Goal: Information Seeking & Learning: Learn about a topic

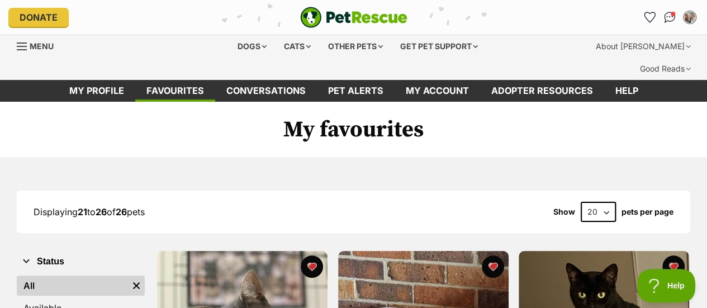
click at [647, 16] on icon "Favourites" at bounding box center [649, 17] width 11 height 10
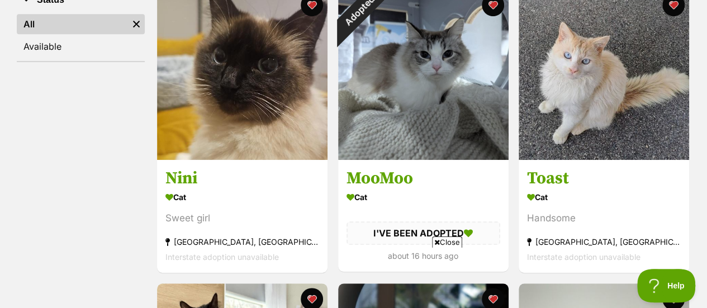
scroll to position [262, 0]
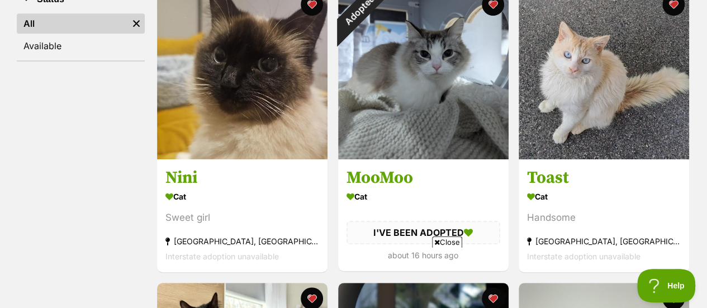
click at [269, 106] on img at bounding box center [242, 74] width 170 height 170
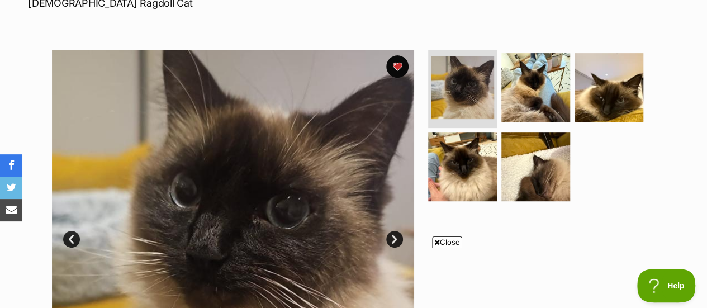
click at [536, 156] on img at bounding box center [535, 166] width 69 height 69
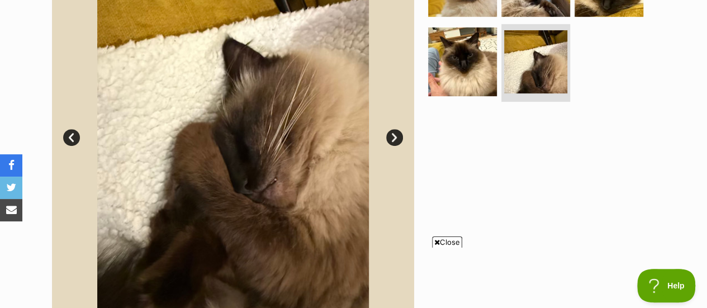
scroll to position [307, 0]
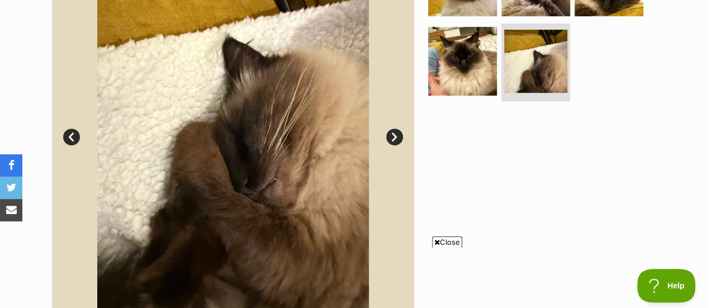
click at [395, 128] on link "Next" at bounding box center [394, 136] width 17 height 17
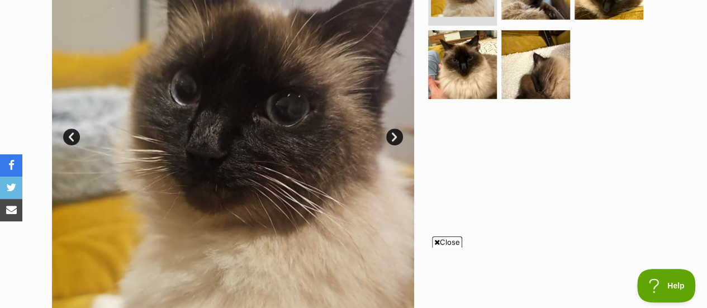
click at [395, 128] on link "Next" at bounding box center [394, 136] width 17 height 17
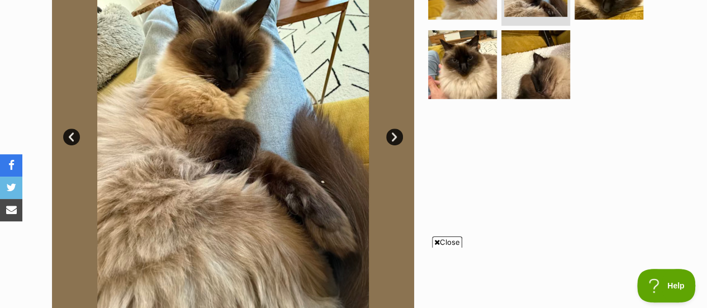
click at [395, 128] on link "Next" at bounding box center [394, 136] width 17 height 17
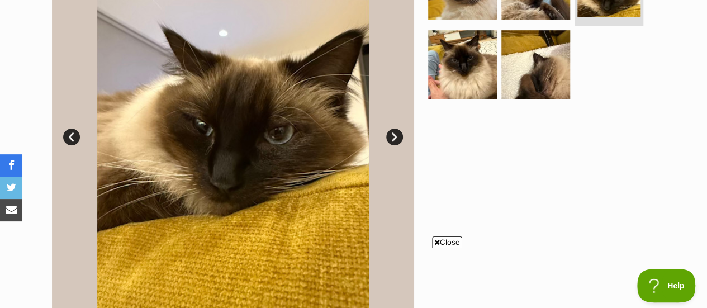
click at [395, 128] on link "Next" at bounding box center [394, 136] width 17 height 17
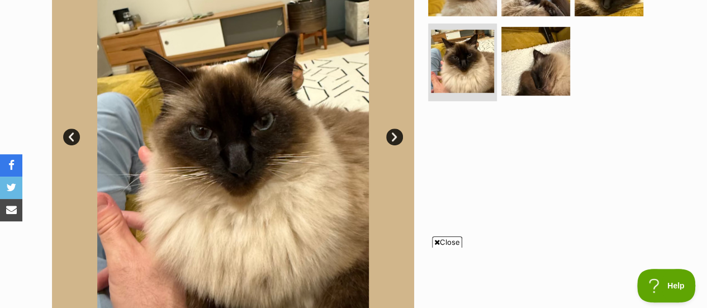
click at [395, 128] on link "Next" at bounding box center [394, 136] width 17 height 17
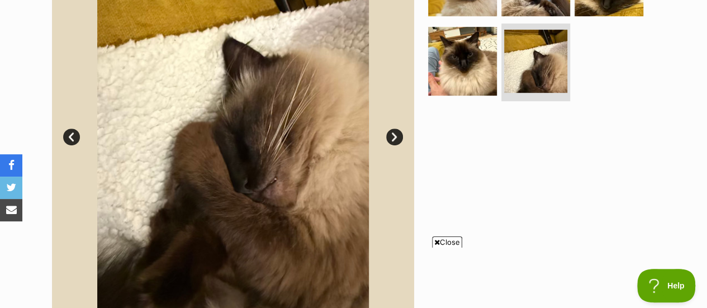
click at [395, 128] on link "Next" at bounding box center [394, 136] width 17 height 17
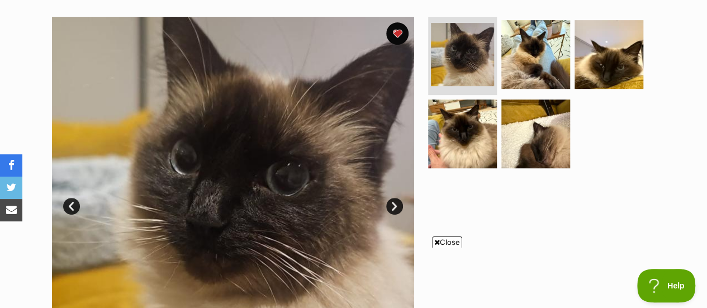
scroll to position [0, 0]
click at [475, 113] on img at bounding box center [462, 133] width 69 height 69
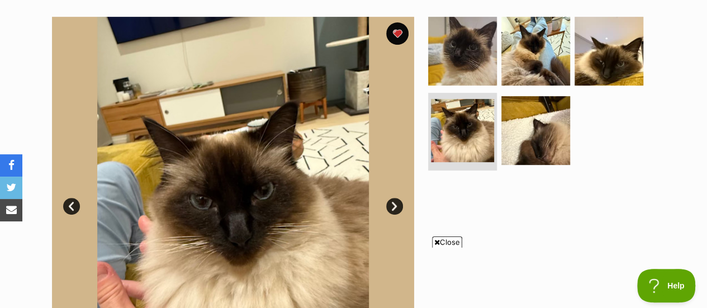
click at [466, 35] on img at bounding box center [462, 51] width 69 height 69
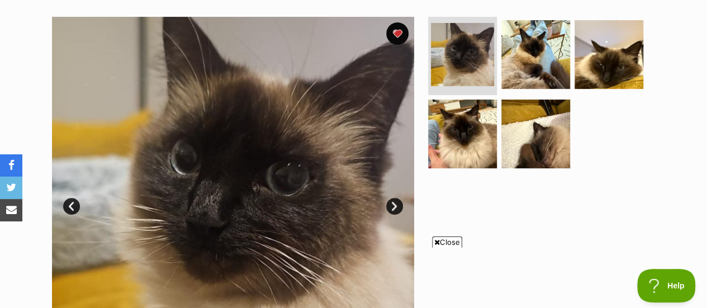
click at [390, 198] on link "Next" at bounding box center [394, 206] width 17 height 17
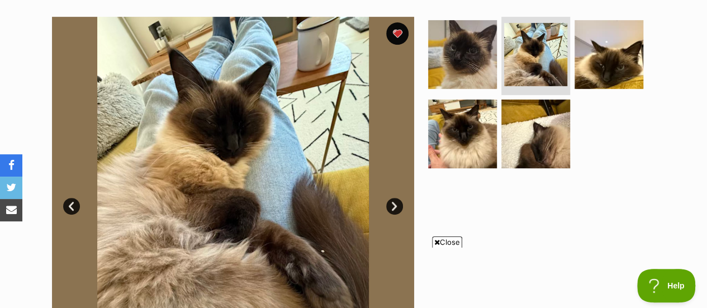
click at [436, 242] on icon at bounding box center [437, 241] width 6 height 7
click at [394, 198] on link "Next" at bounding box center [394, 206] width 17 height 17
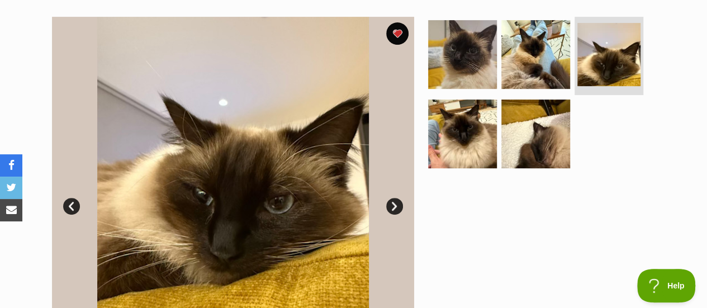
click at [394, 198] on link "Next" at bounding box center [394, 206] width 17 height 17
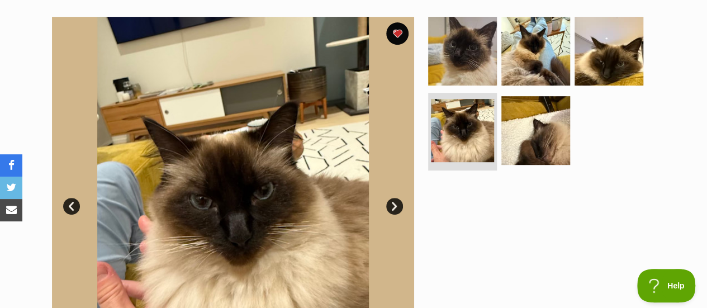
click at [394, 198] on link "Next" at bounding box center [394, 206] width 17 height 17
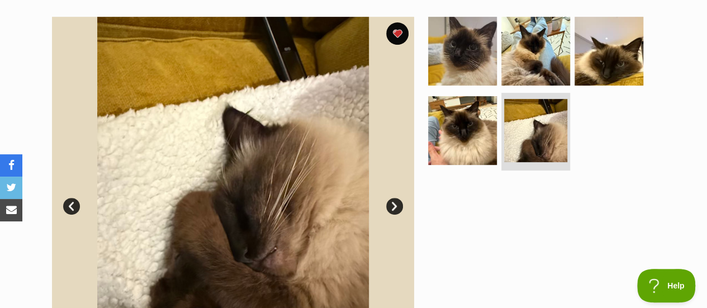
click at [394, 198] on link "Next" at bounding box center [394, 206] width 17 height 17
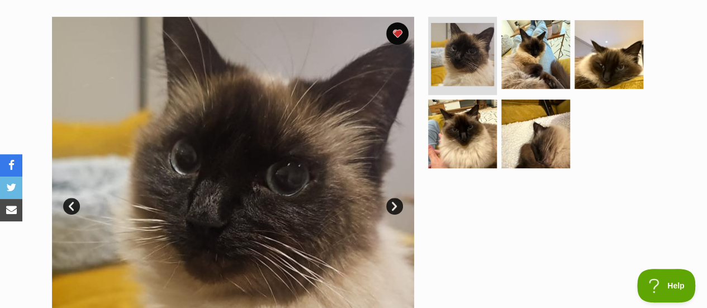
click at [395, 198] on link "Next" at bounding box center [394, 206] width 17 height 17
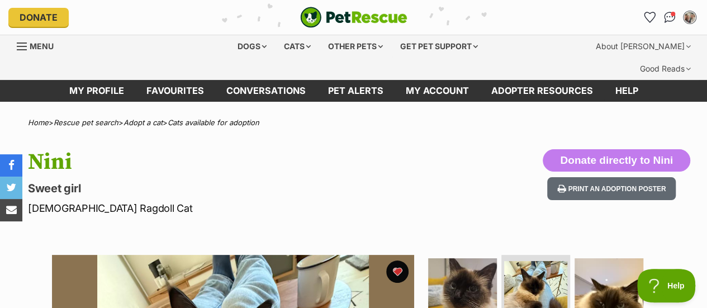
click at [671, 11] on link "Conversations" at bounding box center [669, 17] width 18 height 18
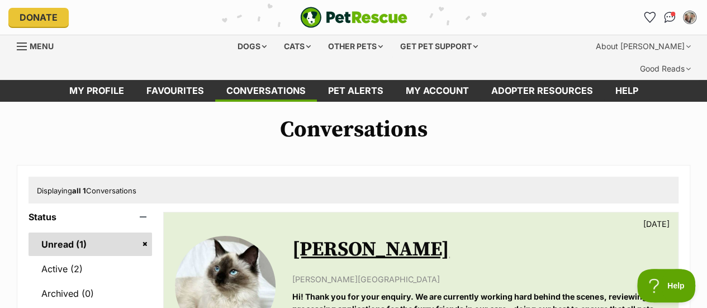
click at [292, 44] on div "Cats" at bounding box center [297, 46] width 42 height 22
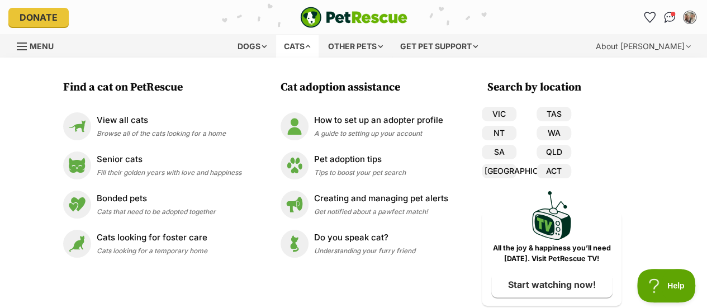
click at [505, 111] on link "VIC" at bounding box center [498, 114] width 35 height 15
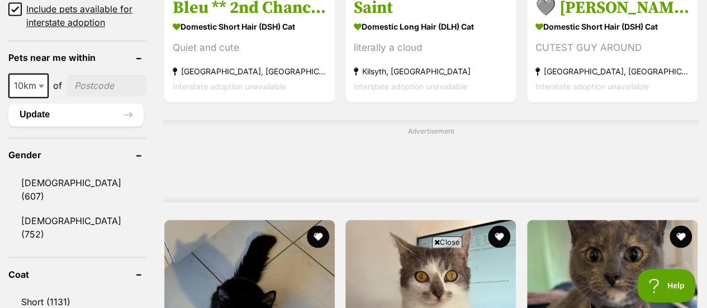
scroll to position [891, 0]
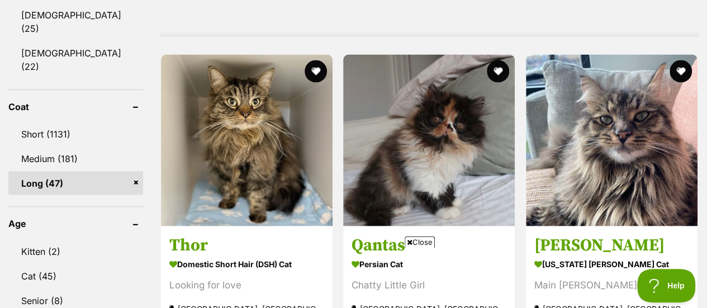
scroll to position [1058, 0]
click at [56, 146] on link "Medium (181)" at bounding box center [75, 157] width 135 height 23
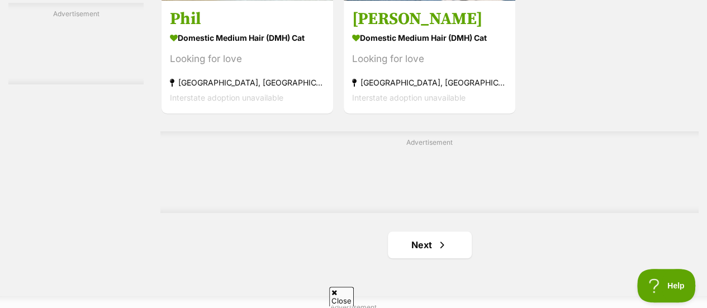
scroll to position [2570, 0]
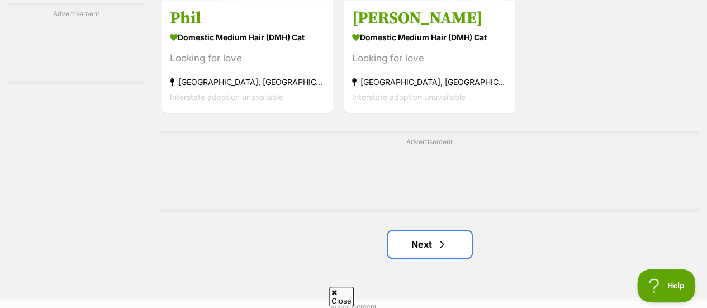
click at [428, 231] on link "Next" at bounding box center [430, 244] width 84 height 27
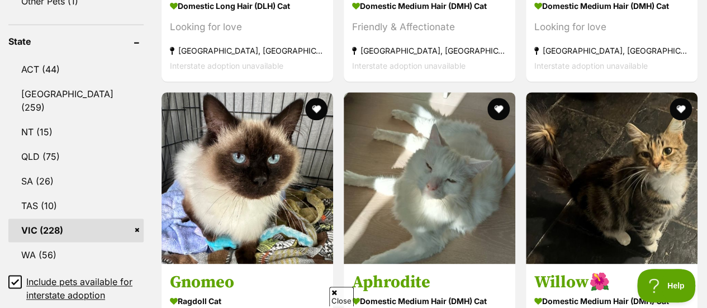
scroll to position [623, 0]
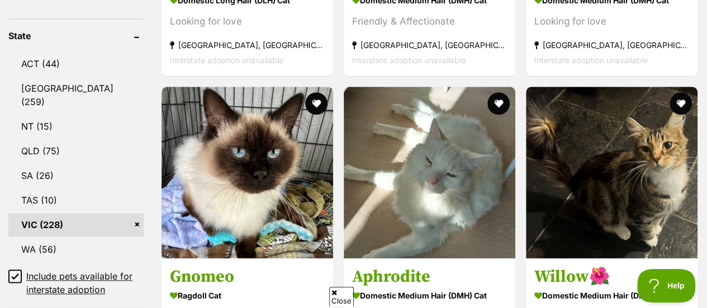
click at [318, 92] on button "favourite" at bounding box center [316, 103] width 22 height 22
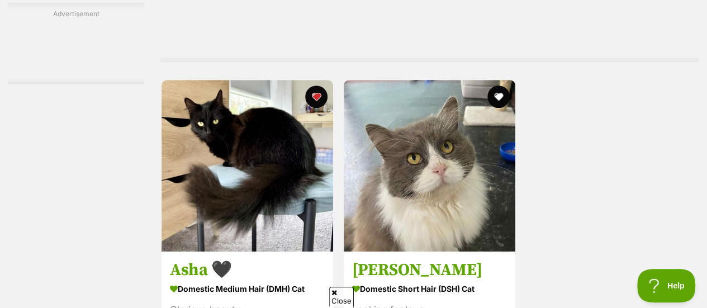
scroll to position [2426, 0]
click at [283, 119] on img at bounding box center [246, 164] width 171 height 171
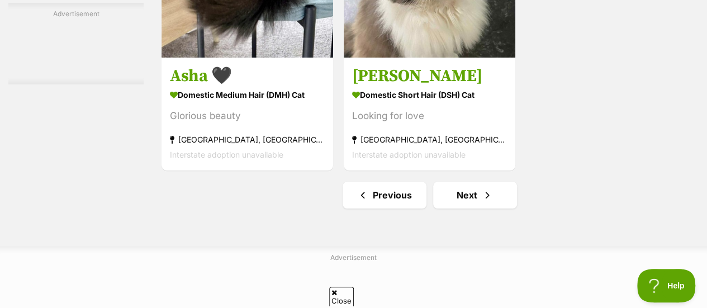
scroll to position [2611, 0]
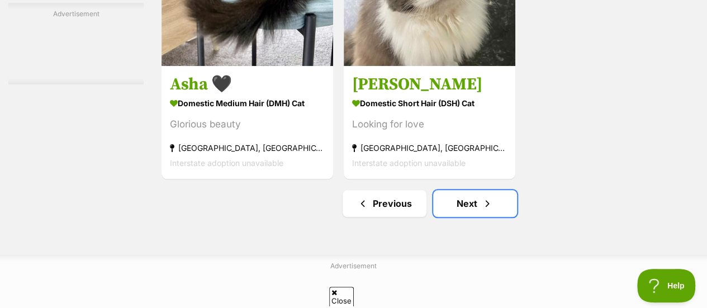
click at [473, 190] on link "Next" at bounding box center [475, 203] width 84 height 27
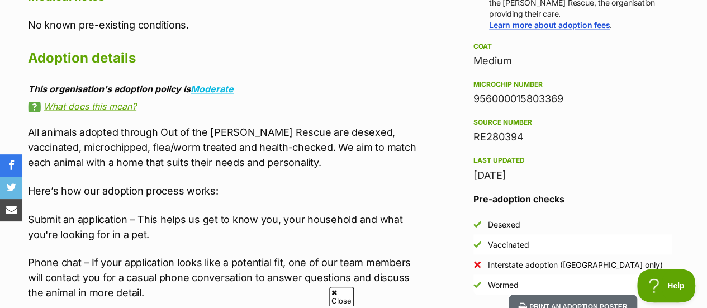
click at [110, 101] on link "What does this mean?" at bounding box center [224, 106] width 393 height 10
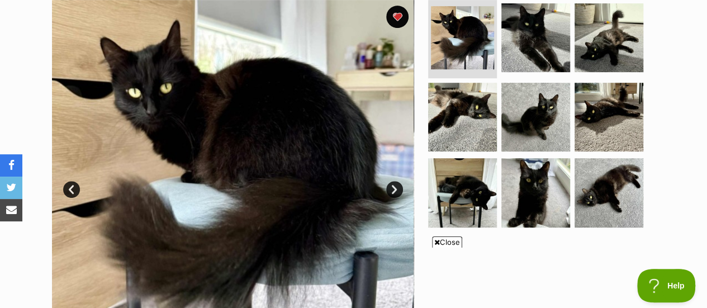
scroll to position [247, 0]
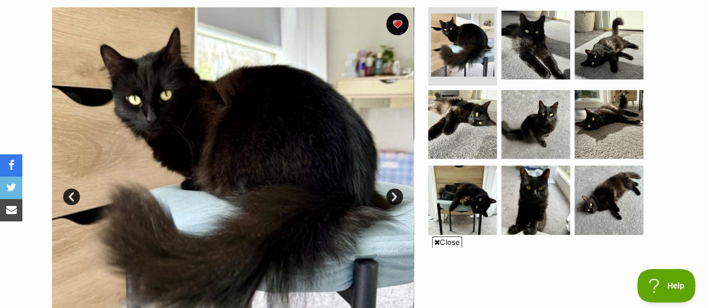
click at [392, 188] on link "Next" at bounding box center [394, 196] width 17 height 17
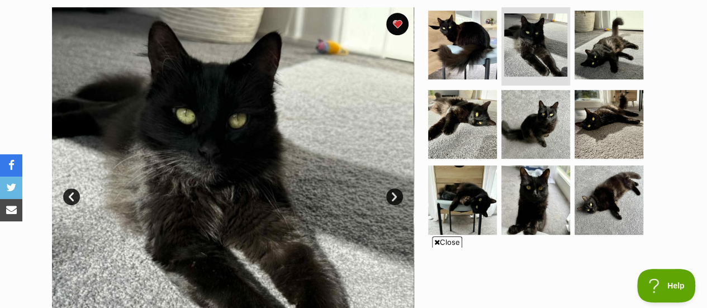
click at [392, 188] on link "Next" at bounding box center [394, 196] width 17 height 17
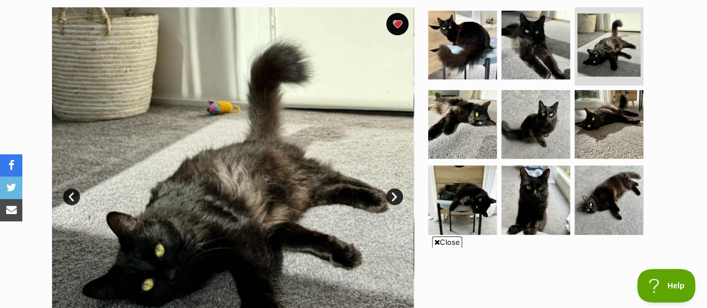
click at [392, 188] on link "Next" at bounding box center [394, 196] width 17 height 17
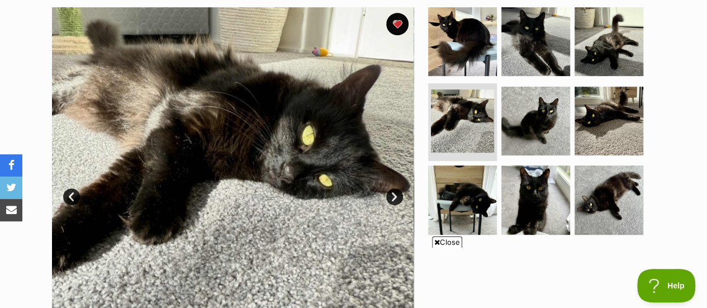
click at [392, 188] on link "Next" at bounding box center [394, 196] width 17 height 17
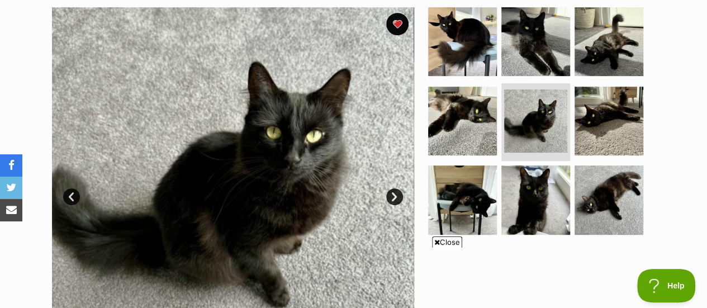
click at [392, 188] on link "Next" at bounding box center [394, 196] width 17 height 17
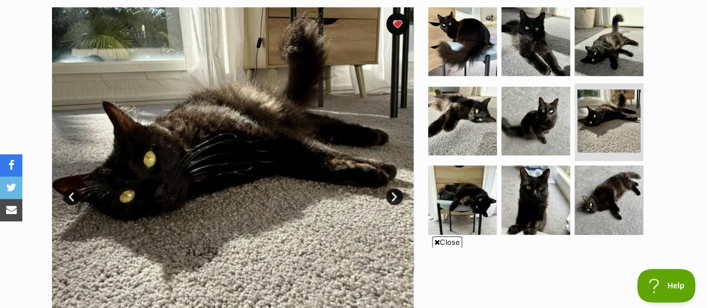
click at [392, 188] on link "Next" at bounding box center [394, 196] width 17 height 17
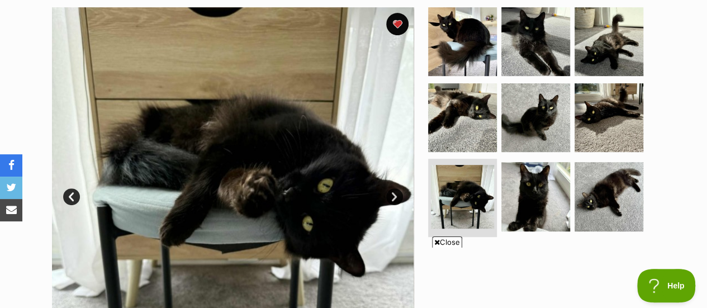
click at [392, 188] on link "Next" at bounding box center [394, 196] width 17 height 17
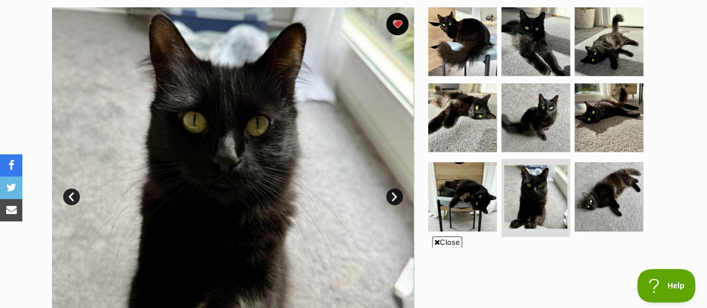
click at [392, 188] on link "Next" at bounding box center [394, 196] width 17 height 17
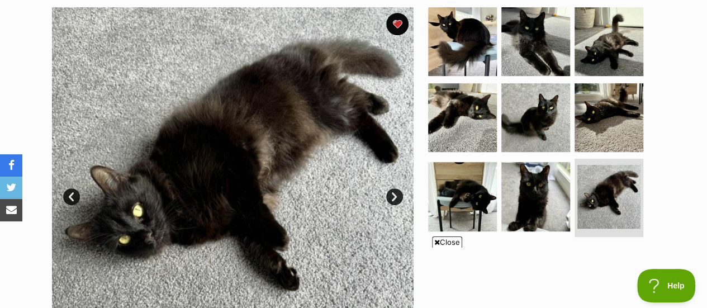
click at [392, 188] on link "Next" at bounding box center [394, 196] width 17 height 17
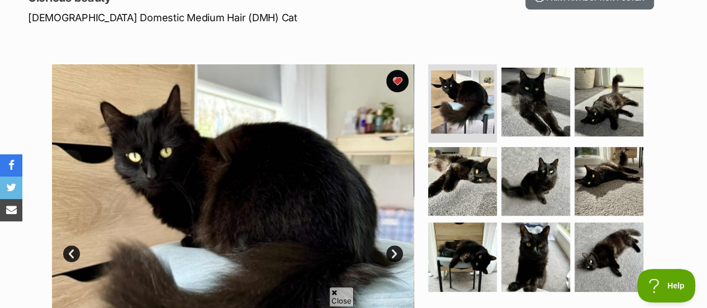
scroll to position [0, 0]
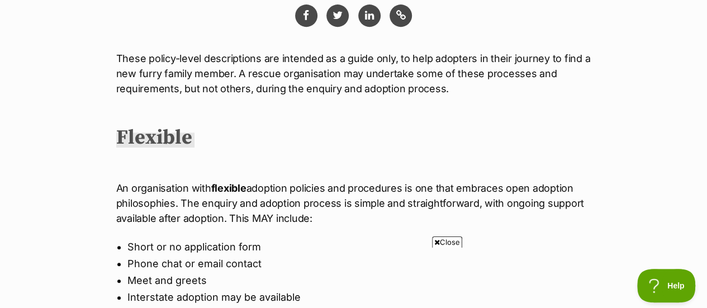
scroll to position [245, 0]
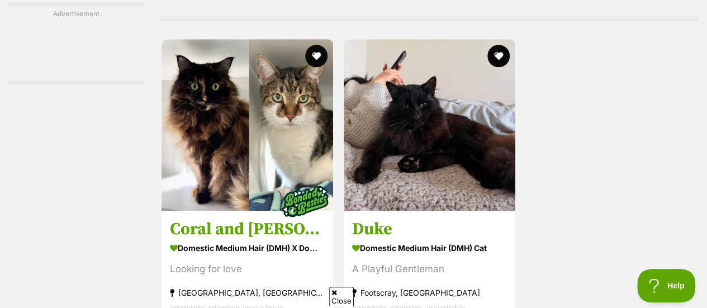
scroll to position [2573, 0]
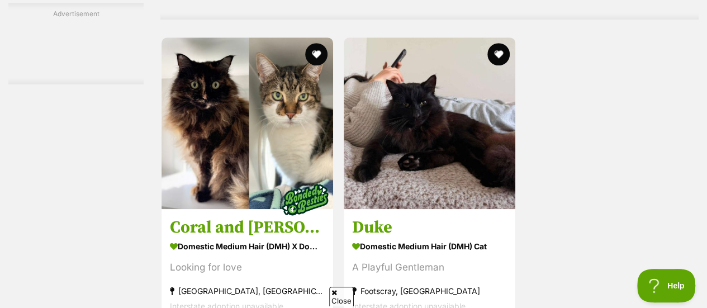
click at [441, 80] on img at bounding box center [428, 122] width 171 height 171
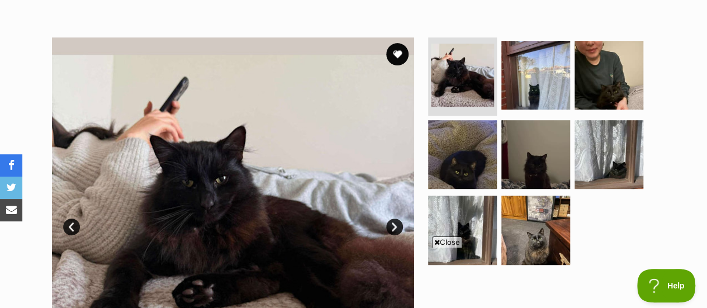
click at [537, 52] on img at bounding box center [535, 75] width 69 height 69
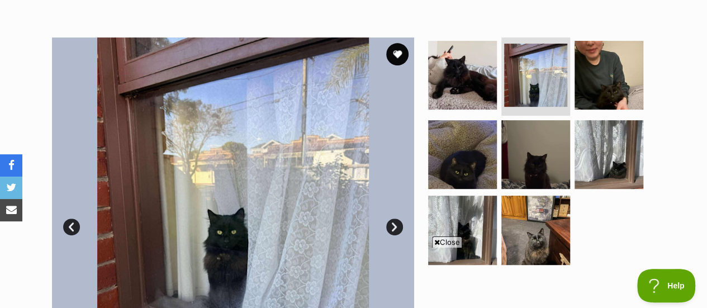
click at [478, 127] on img at bounding box center [462, 154] width 69 height 69
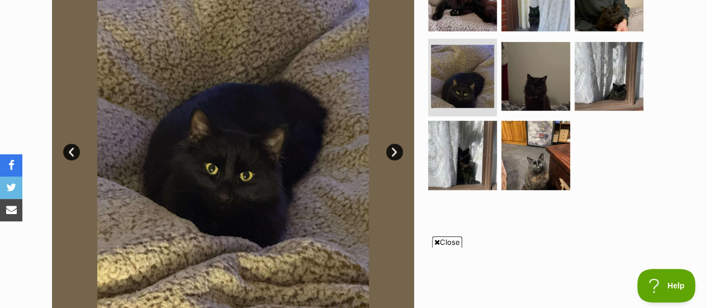
scroll to position [293, 0]
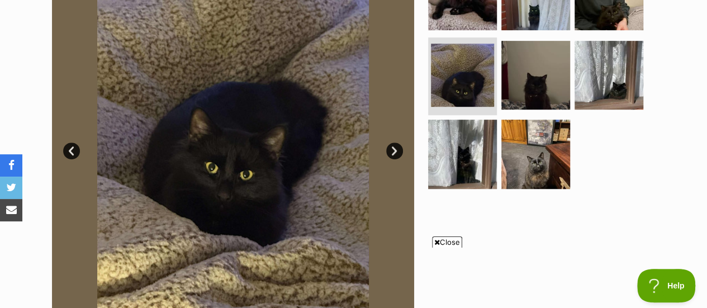
click at [514, 75] on img at bounding box center [535, 75] width 69 height 69
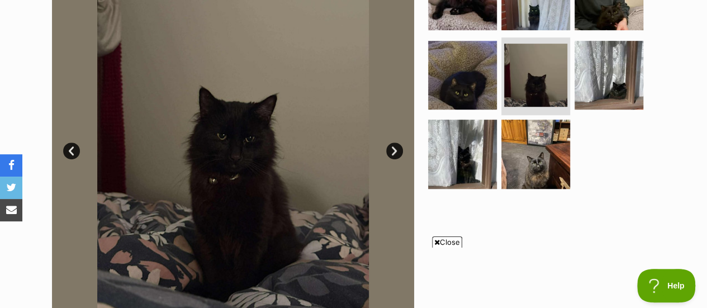
click at [578, 61] on img at bounding box center [608, 75] width 69 height 69
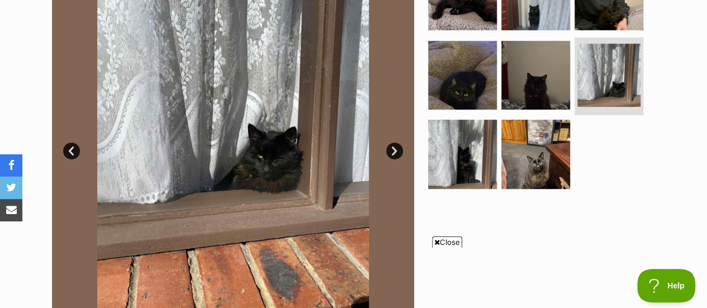
click at [524, 137] on img at bounding box center [535, 154] width 69 height 69
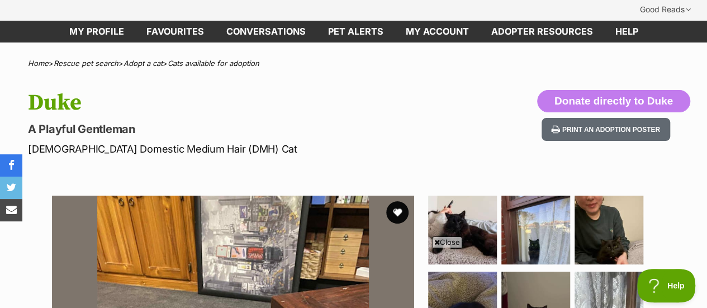
scroll to position [0, 0]
